Goal: Task Accomplishment & Management: Use online tool/utility

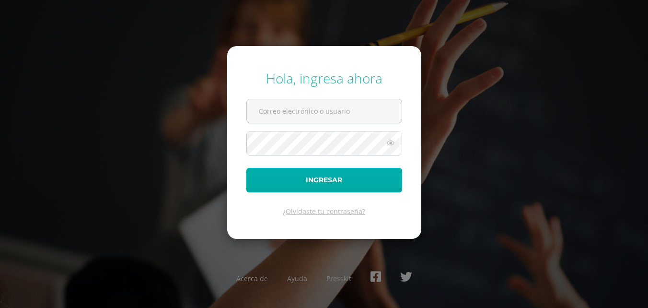
type input "2023826"
click at [287, 179] on button "Ingresar" at bounding box center [325, 180] width 156 height 24
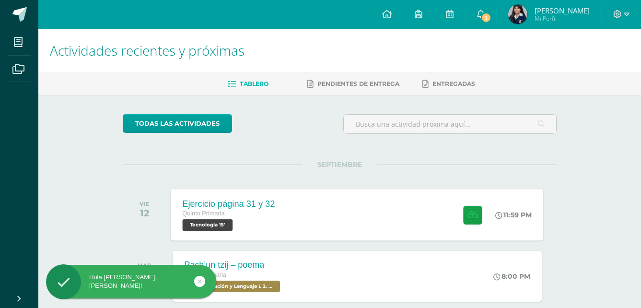
click at [211, 223] on span "Tecnología 'B'" at bounding box center [208, 225] width 50 height 12
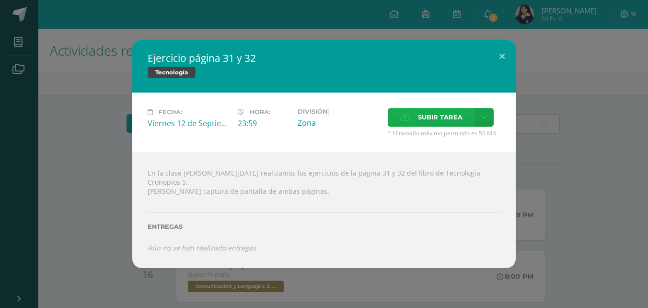
click at [444, 125] on span "Subir tarea" at bounding box center [440, 117] width 45 height 18
click at [0, 0] on input "Subir tarea" at bounding box center [0, 0] width 0 height 0
click at [452, 121] on span "Subir tarea" at bounding box center [440, 117] width 45 height 18
click at [0, 0] on input "Subir tarea" at bounding box center [0, 0] width 0 height 0
click at [464, 121] on label "Subir tarea" at bounding box center [431, 117] width 87 height 19
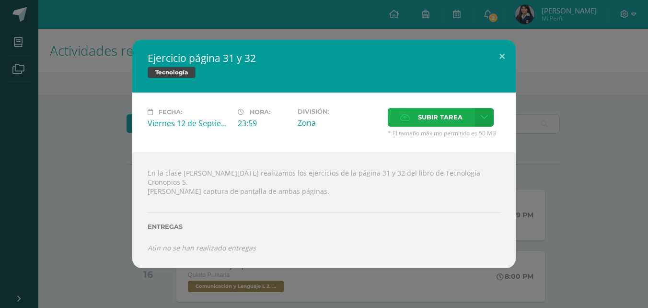
click at [0, 0] on input "Subir tarea" at bounding box center [0, 0] width 0 height 0
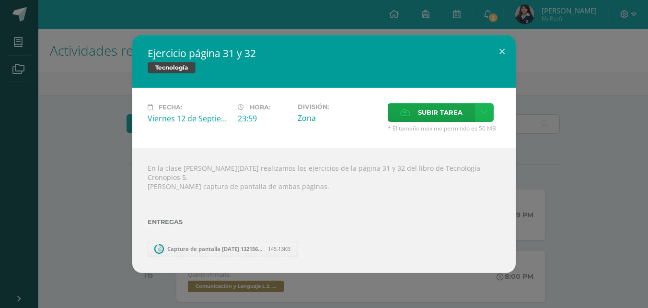
click at [489, 119] on link at bounding box center [484, 112] width 19 height 19
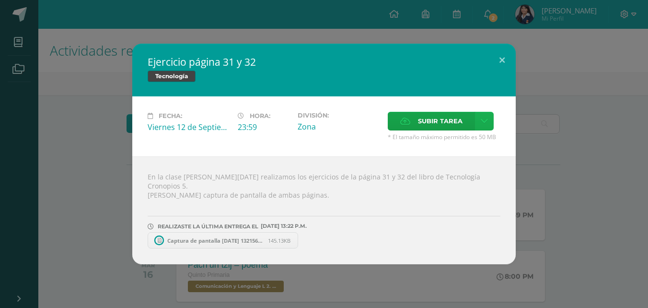
drag, startPoint x: 360, startPoint y: 129, endPoint x: 489, endPoint y: 127, distance: 128.6
click at [362, 129] on div "Zona" at bounding box center [339, 126] width 82 height 11
click at [450, 129] on span "Subir tarea" at bounding box center [440, 121] width 45 height 18
click at [0, 0] on input "Subir tarea" at bounding box center [0, 0] width 0 height 0
click at [502, 65] on button at bounding box center [502, 60] width 27 height 33
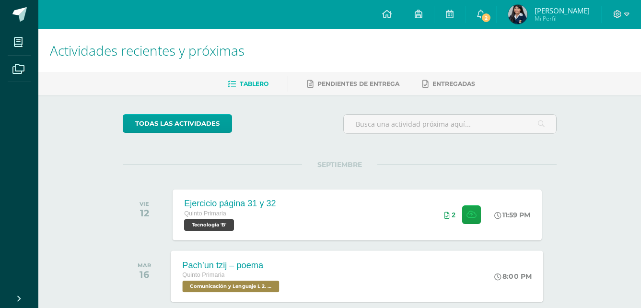
click at [314, 268] on div "Pach’un tzij – poema Quinto Primaria Comunicación y Lenguaje L 2. Segundo Idiom…" at bounding box center [357, 275] width 373 height 51
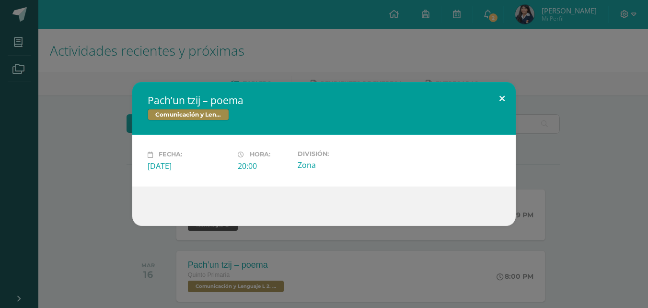
click at [500, 98] on button at bounding box center [502, 98] width 27 height 33
